Goal: Find specific page/section: Find specific page/section

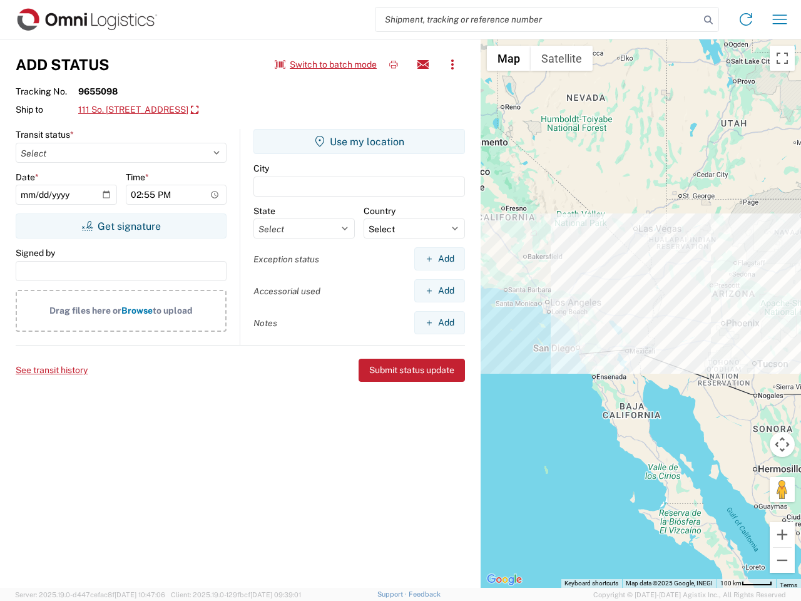
click at [538, 19] on input "search" at bounding box center [538, 20] width 324 height 24
click at [709, 20] on icon at bounding box center [709, 20] width 18 height 18
click at [746, 19] on icon at bounding box center [746, 19] width 20 height 20
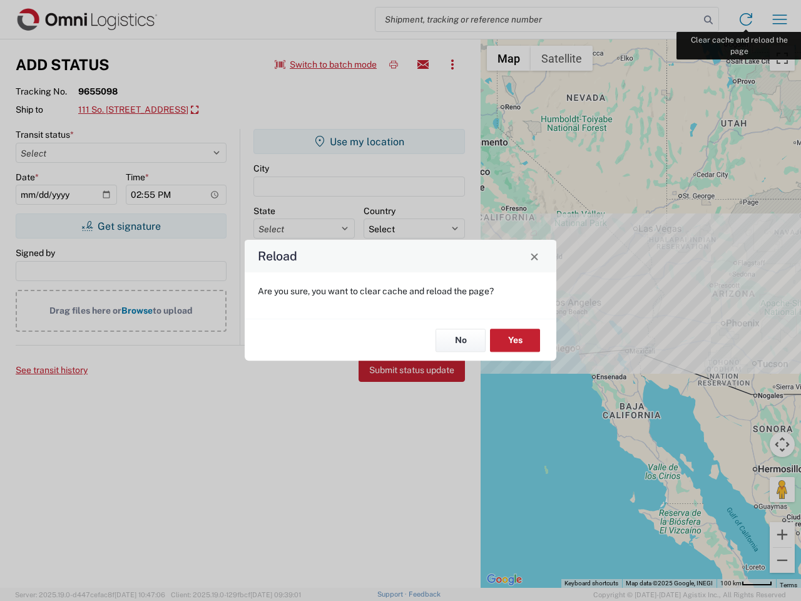
click at [780, 19] on div "Reload Are you sure, you want to clear cache and reload the page? No Yes" at bounding box center [400, 300] width 801 height 601
click at [326, 64] on div "Reload Are you sure, you want to clear cache and reload the page? No Yes" at bounding box center [400, 300] width 801 height 601
click at [394, 64] on div "Reload Are you sure, you want to clear cache and reload the page? No Yes" at bounding box center [400, 300] width 801 height 601
click at [423, 64] on div "Reload Are you sure, you want to clear cache and reload the page? No Yes" at bounding box center [400, 300] width 801 height 601
click at [453, 64] on div "Reload Are you sure, you want to clear cache and reload the page? No Yes" at bounding box center [400, 300] width 801 height 601
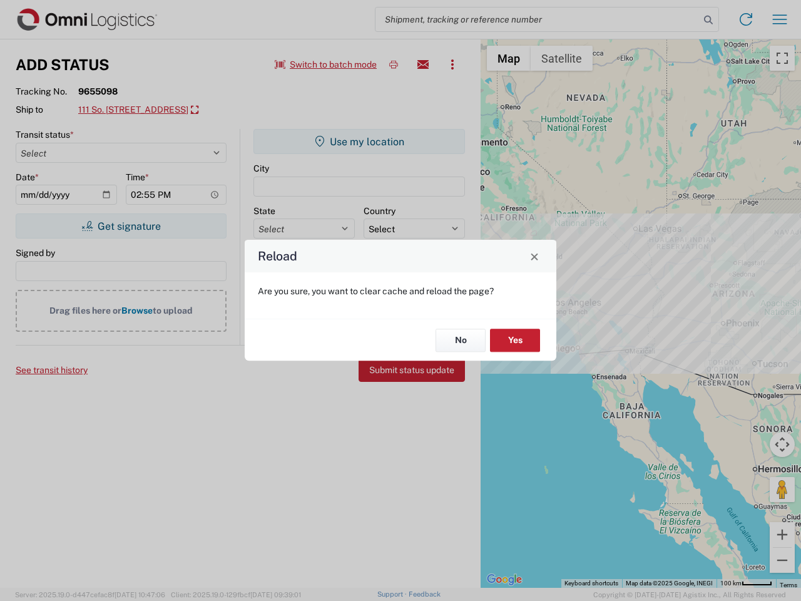
click at [160, 110] on div "Reload Are you sure, you want to clear cache and reload the page? No Yes" at bounding box center [400, 300] width 801 height 601
click at [121, 226] on div "Reload Are you sure, you want to clear cache and reload the page? No Yes" at bounding box center [400, 300] width 801 height 601
